Goal: Information Seeking & Learning: Learn about a topic

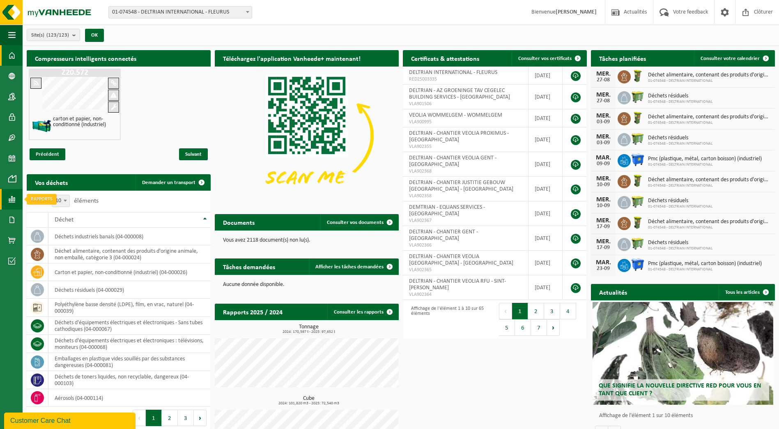
click at [12, 198] on span at bounding box center [11, 199] width 7 height 21
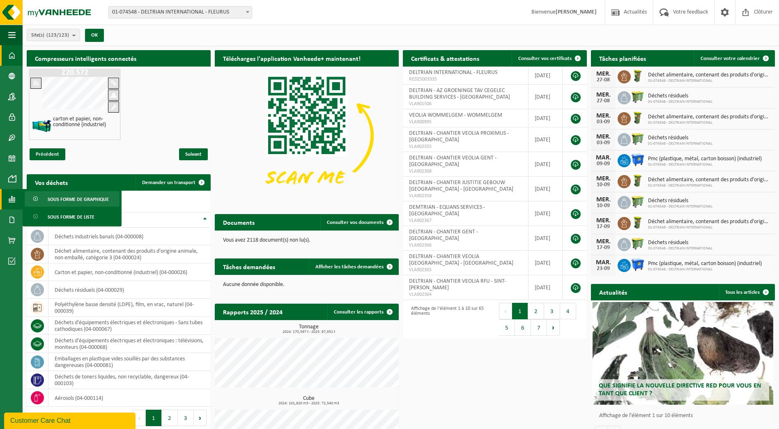
click at [99, 200] on span "Sous forme de graphique" at bounding box center [78, 199] width 61 height 16
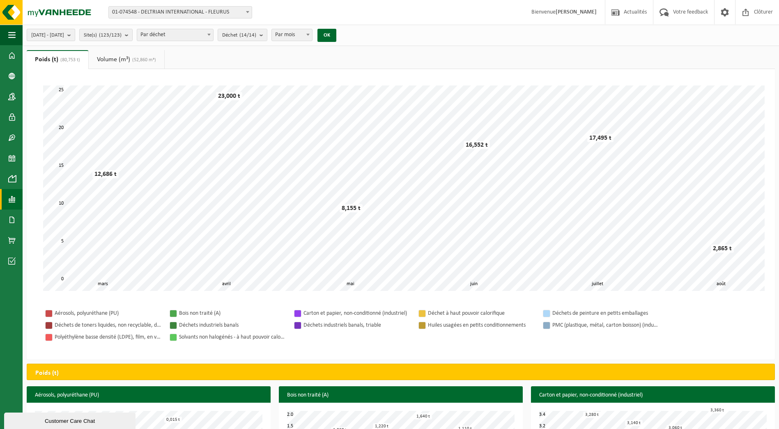
click at [75, 35] on b "submit" at bounding box center [70, 35] width 7 height 12
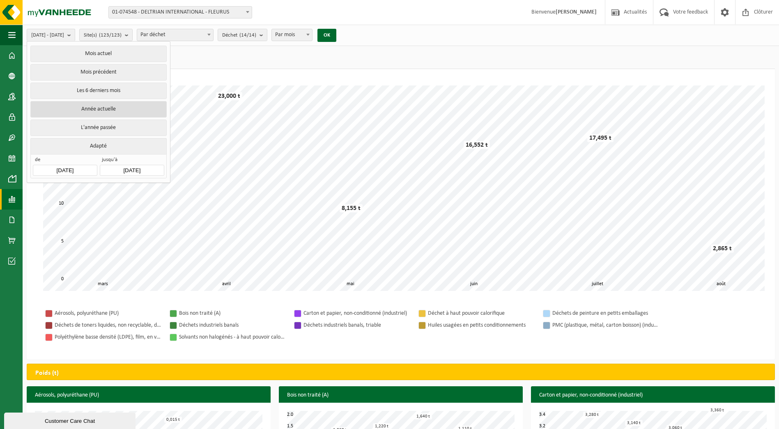
click at [103, 110] on button "Année actuelle" at bounding box center [98, 109] width 136 height 16
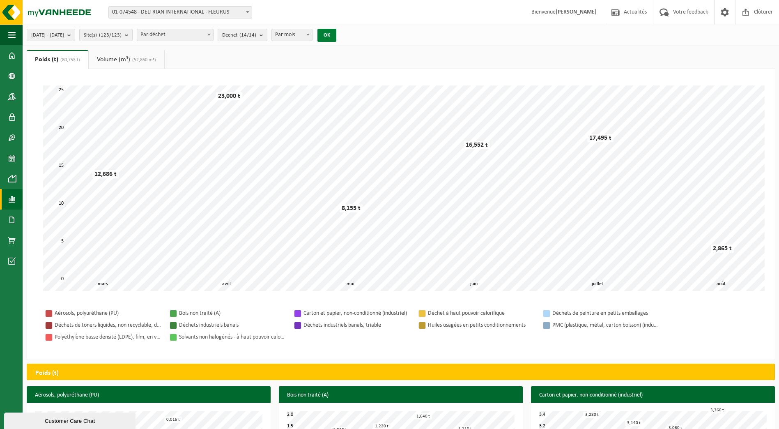
click at [336, 35] on button "OK" at bounding box center [327, 35] width 19 height 13
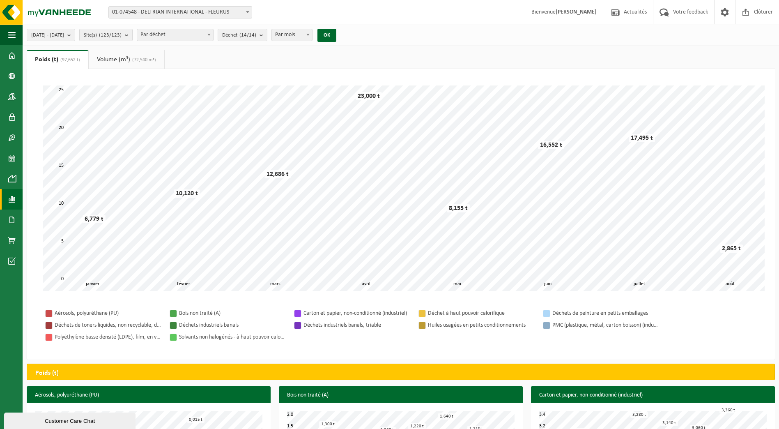
click at [145, 61] on span "(72,540 m³)" at bounding box center [143, 60] width 26 height 5
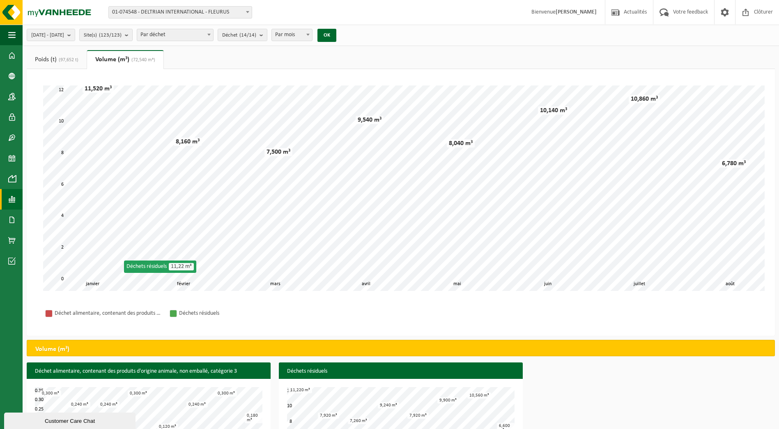
click at [137, 312] on div "Déchet alimentaire, contenant des produits d'origine animale, non emballé, caté…" at bounding box center [108, 313] width 107 height 10
click at [62, 62] on span "(97,652 t)" at bounding box center [68, 60] width 22 height 5
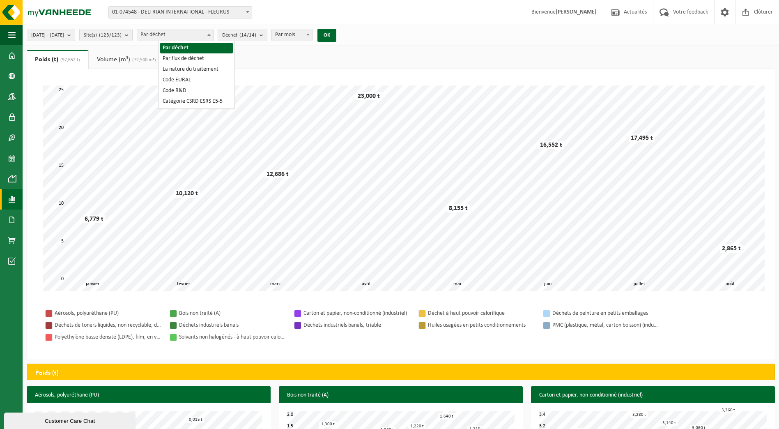
click at [211, 34] on b at bounding box center [208, 35] width 3 height 2
select select "2"
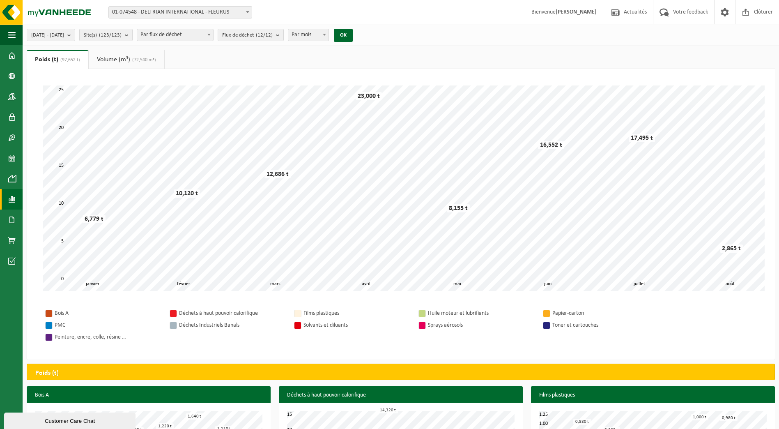
click at [129, 60] on link "Volume (m³) (72,540 m³)" at bounding box center [127, 59] width 76 height 19
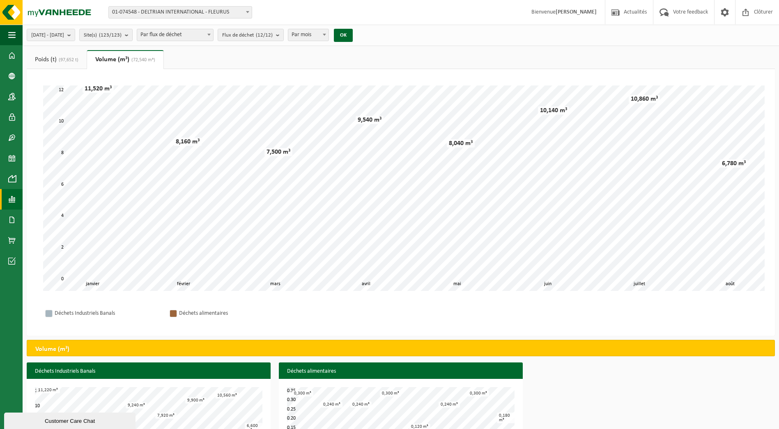
click at [74, 59] on span "(97,652 t)" at bounding box center [68, 60] width 22 height 5
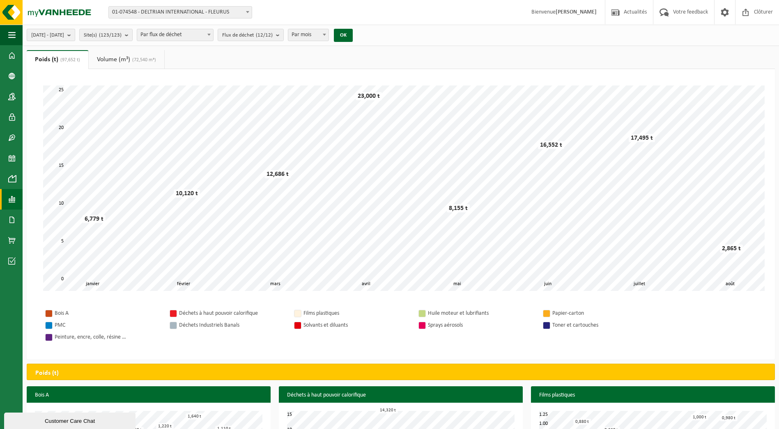
click at [75, 35] on b "submit" at bounding box center [70, 35] width 7 height 12
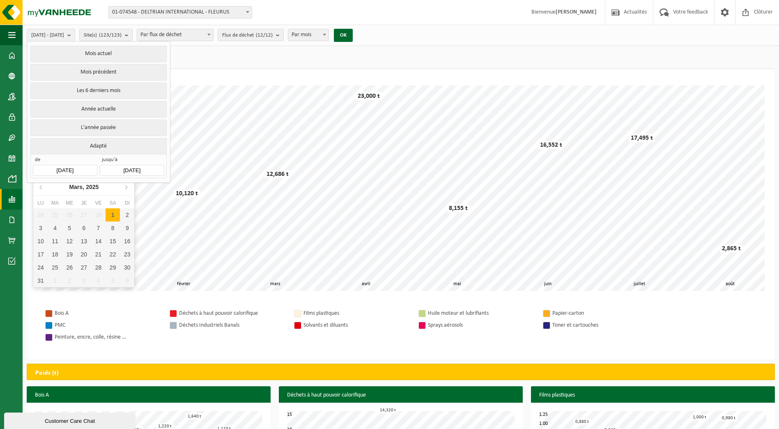
click at [85, 166] on input "[DATE]" at bounding box center [65, 170] width 64 height 11
click at [64, 168] on input "[DATE]" at bounding box center [65, 170] width 64 height 11
click at [41, 187] on icon at bounding box center [41, 186] width 13 height 13
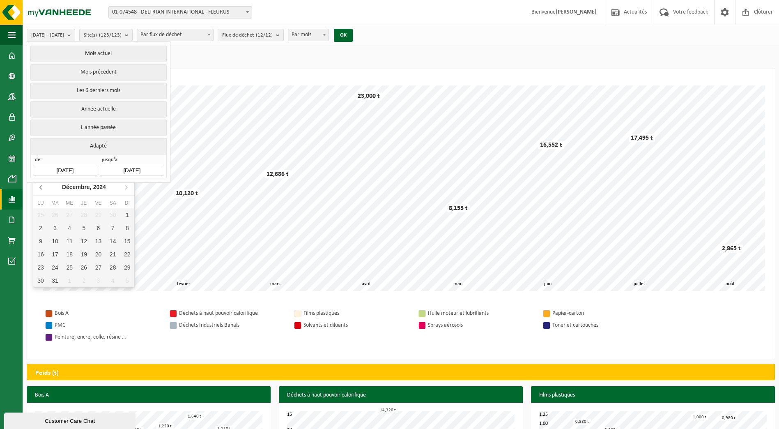
click at [41, 187] on icon at bounding box center [41, 186] width 13 height 13
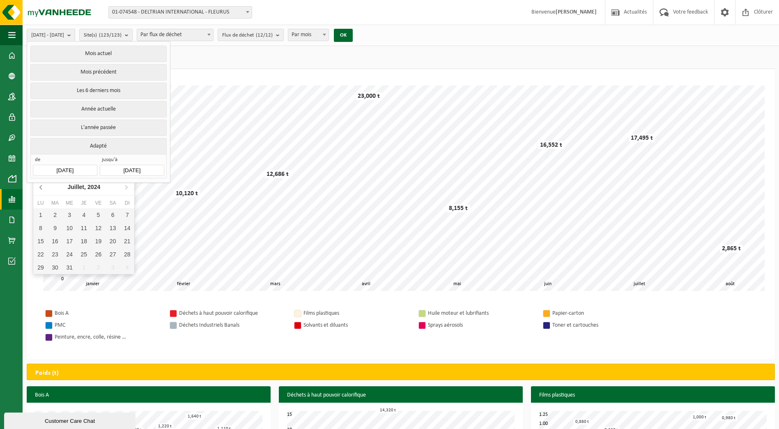
click at [41, 187] on icon at bounding box center [41, 186] width 13 height 13
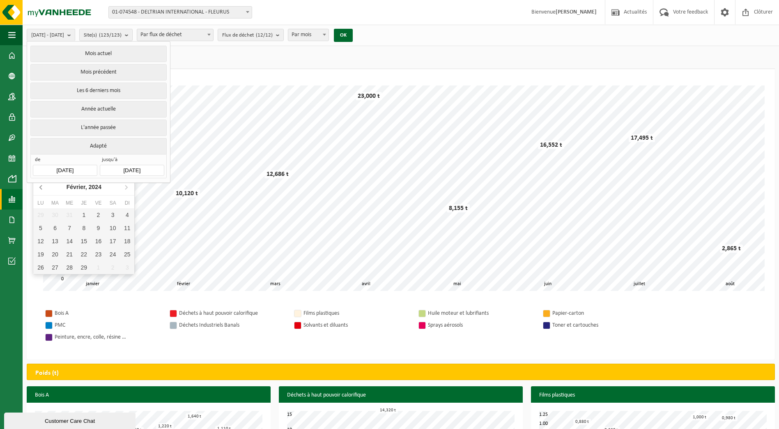
click at [41, 187] on icon at bounding box center [41, 186] width 13 height 13
click at [126, 189] on icon at bounding box center [126, 186] width 13 height 13
click at [127, 188] on icon at bounding box center [126, 187] width 2 height 4
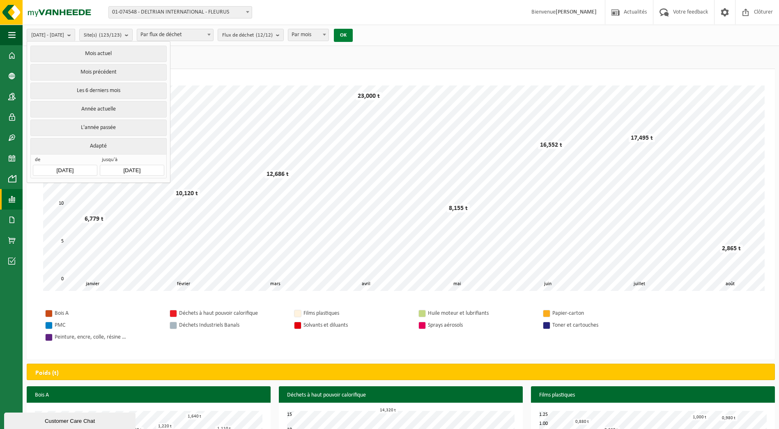
click at [353, 36] on button "OK" at bounding box center [343, 35] width 19 height 13
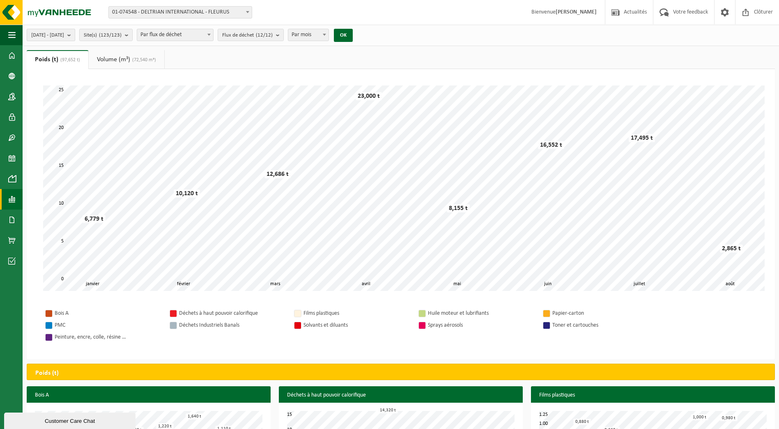
click at [64, 37] on span "[DATE] - [DATE]" at bounding box center [47, 35] width 33 height 12
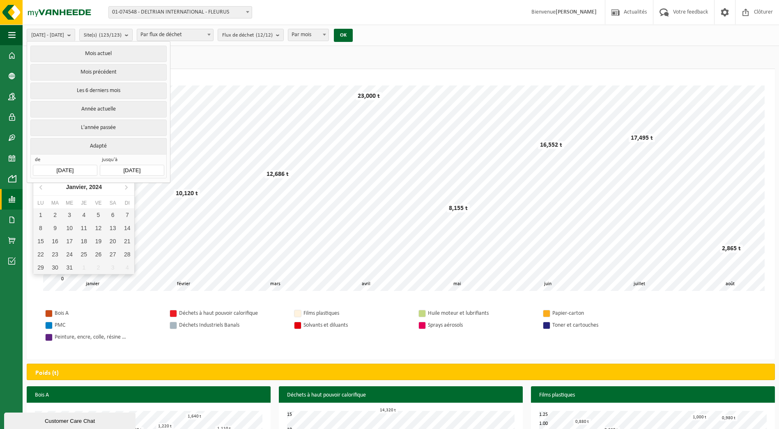
click at [72, 166] on input "[DATE]" at bounding box center [65, 170] width 64 height 11
click at [101, 142] on button "Adapté" at bounding box center [98, 146] width 136 height 16
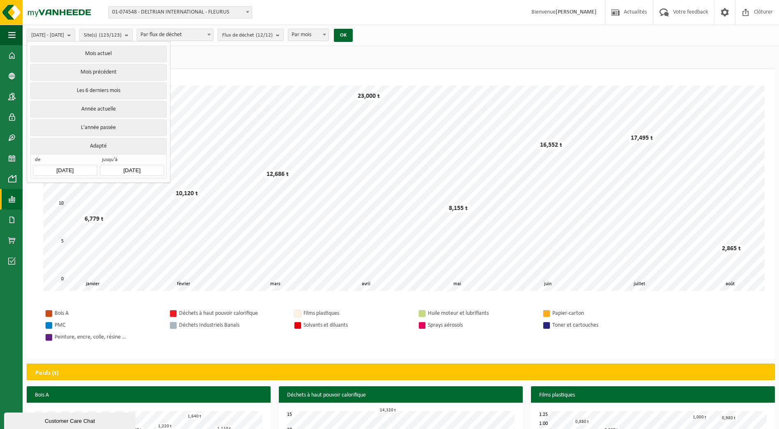
click at [79, 166] on input "[DATE]" at bounding box center [65, 170] width 64 height 11
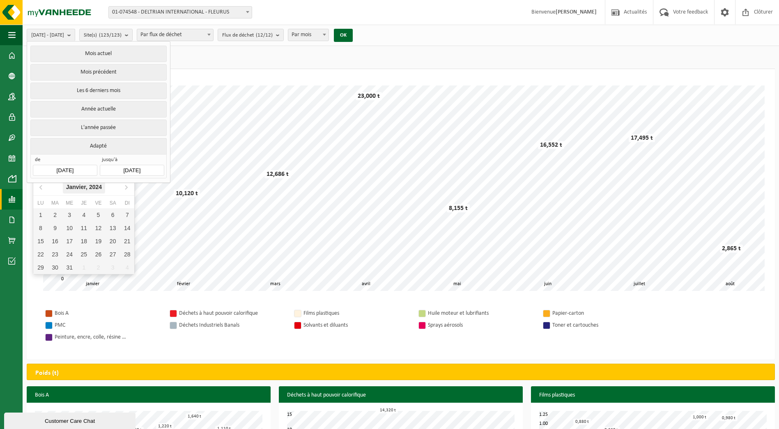
click at [86, 187] on div "[DATE]" at bounding box center [84, 186] width 43 height 13
click at [56, 203] on div "Jan" at bounding box center [50, 204] width 34 height 17
click at [113, 143] on button "Adapté" at bounding box center [98, 146] width 136 height 16
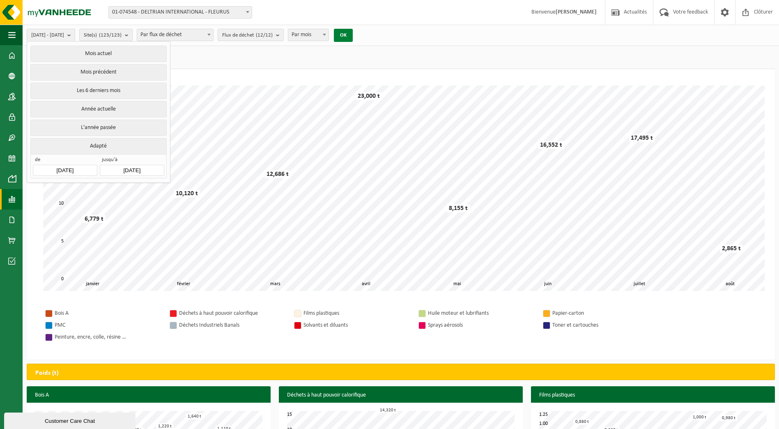
click at [353, 34] on button "OK" at bounding box center [343, 35] width 19 height 13
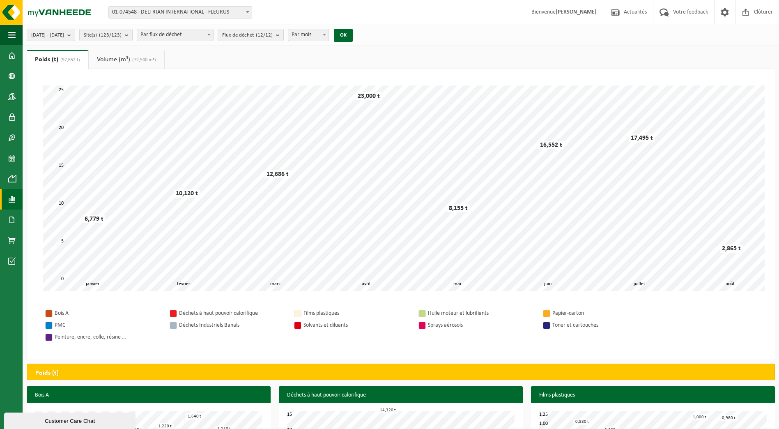
click at [75, 34] on b "submit" at bounding box center [70, 35] width 7 height 12
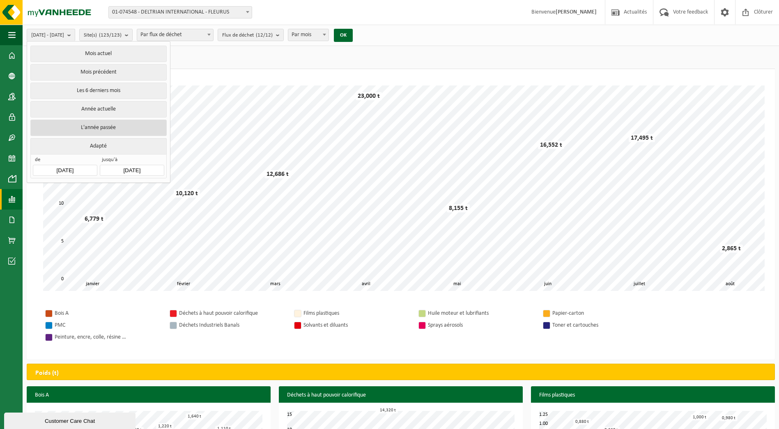
click at [114, 124] on button "L'année passée" at bounding box center [98, 128] width 136 height 16
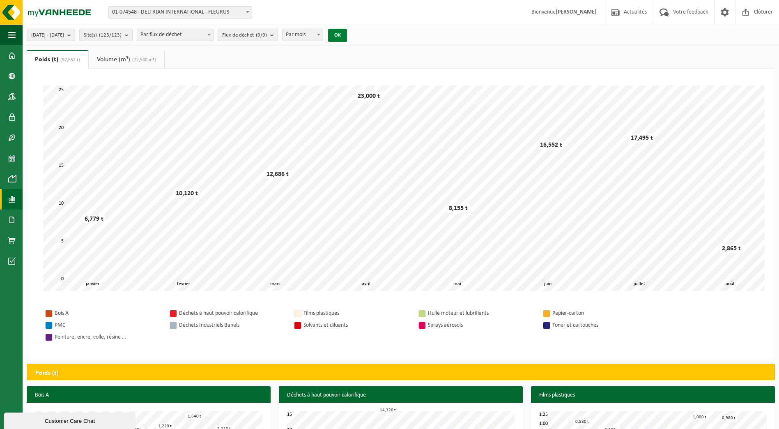
click at [347, 36] on button "OK" at bounding box center [337, 35] width 19 height 13
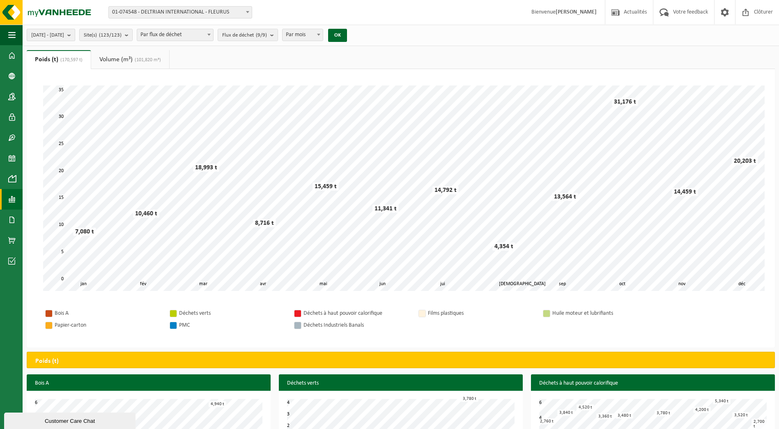
click at [75, 35] on b "submit" at bounding box center [70, 35] width 7 height 12
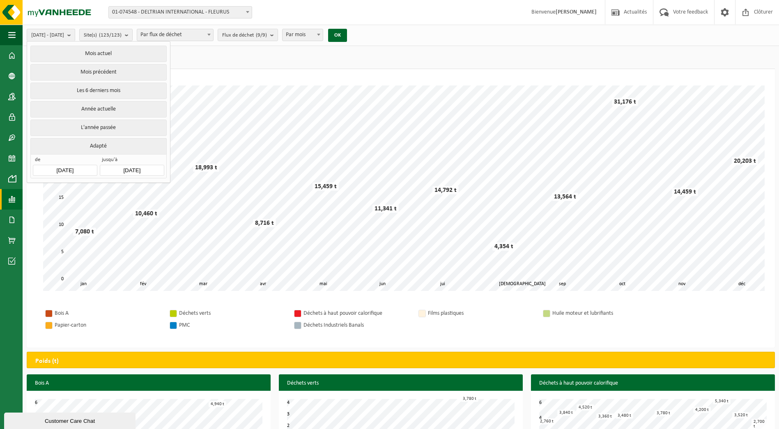
click at [101, 145] on button "Adapté" at bounding box center [98, 146] width 136 height 16
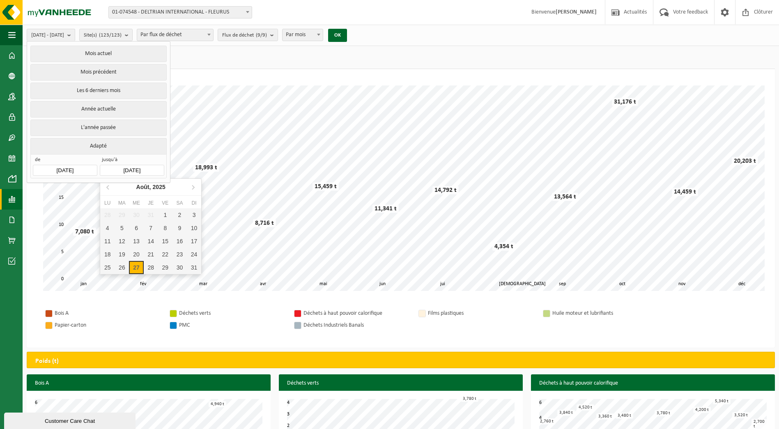
click at [147, 166] on input "[DATE]" at bounding box center [132, 170] width 64 height 11
click at [137, 268] on div "27" at bounding box center [136, 267] width 14 height 13
type input "[DATE]"
click at [138, 266] on div "27" at bounding box center [136, 267] width 14 height 13
type input "[DATE]"
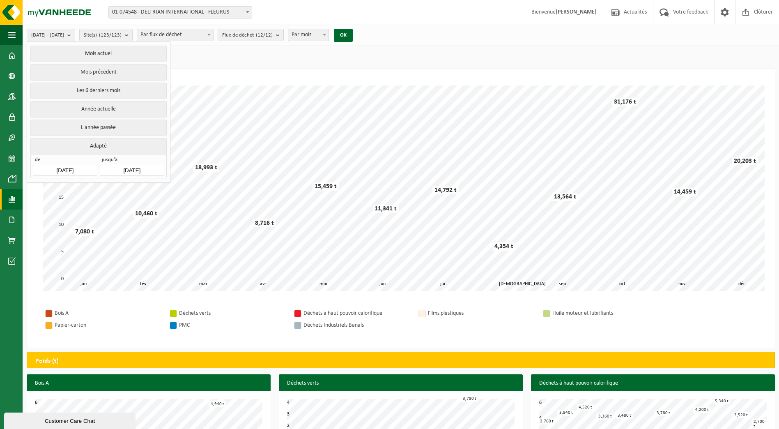
click at [89, 169] on input "[DATE]" at bounding box center [65, 170] width 64 height 11
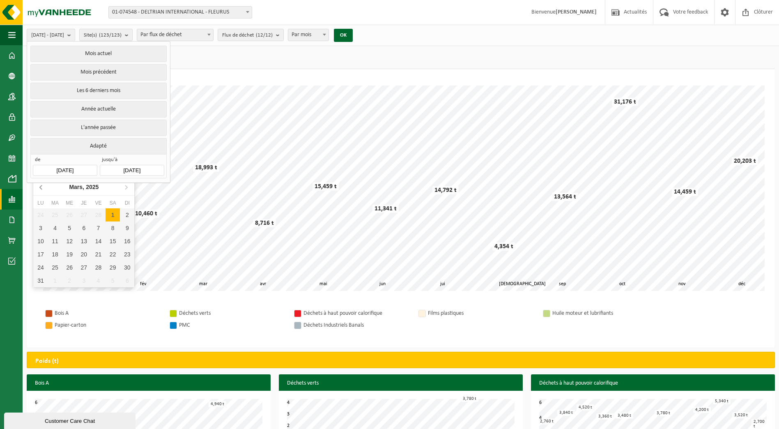
click at [42, 189] on icon at bounding box center [41, 186] width 13 height 13
click at [41, 189] on icon at bounding box center [41, 187] width 2 height 4
click at [39, 188] on icon at bounding box center [41, 186] width 13 height 13
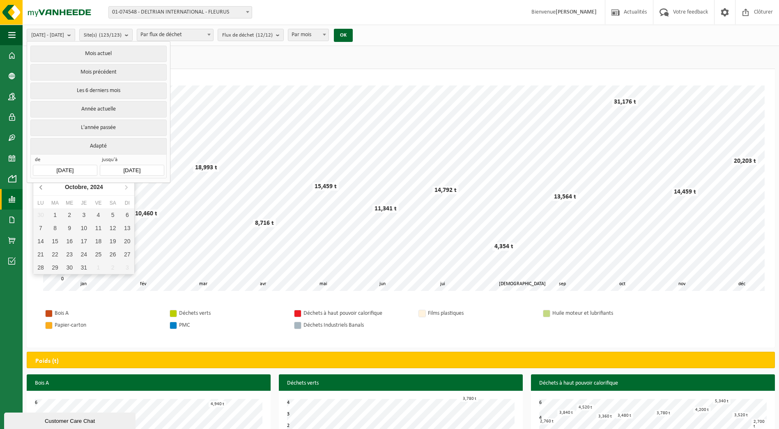
click at [39, 188] on icon at bounding box center [41, 186] width 13 height 13
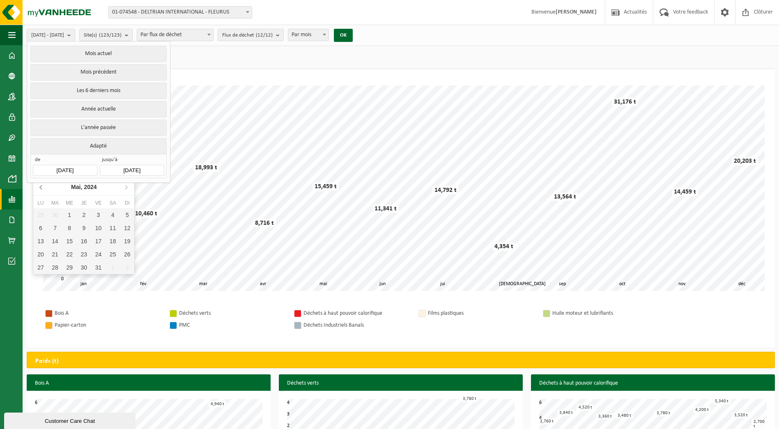
click at [39, 188] on icon at bounding box center [41, 186] width 13 height 13
click at [42, 212] on div "1" at bounding box center [40, 214] width 14 height 13
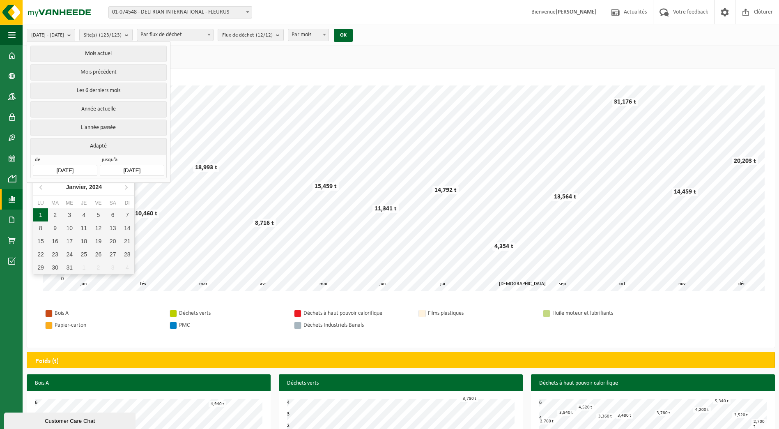
type input "[DATE]"
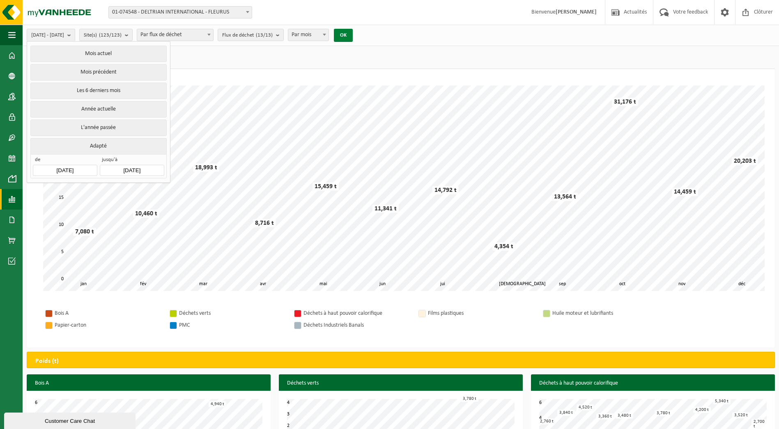
click at [353, 39] on button "OK" at bounding box center [343, 35] width 19 height 13
